Goal: Navigation & Orientation: Find specific page/section

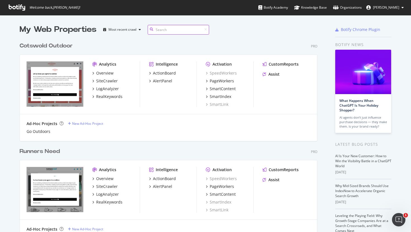
scroll to position [301, 302]
click at [106, 74] on div "Overview" at bounding box center [104, 73] width 17 height 6
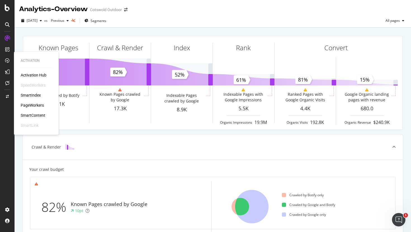
click at [35, 97] on div "SmartIndex" at bounding box center [31, 96] width 20 height 6
